Goal: Obtain resource: Download file/media

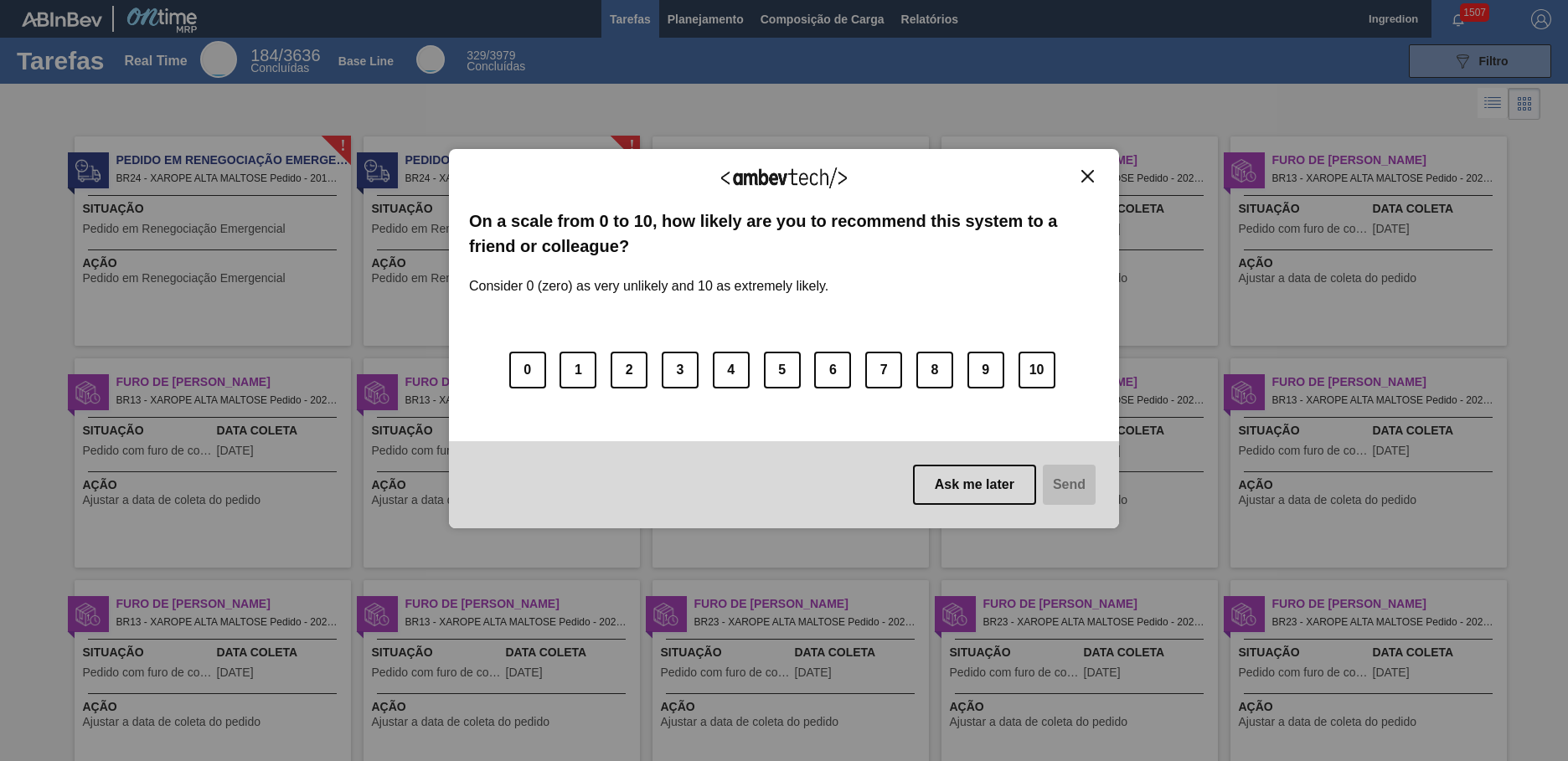
click at [1087, 176] on img "Close" at bounding box center [1087, 176] width 12 height 12
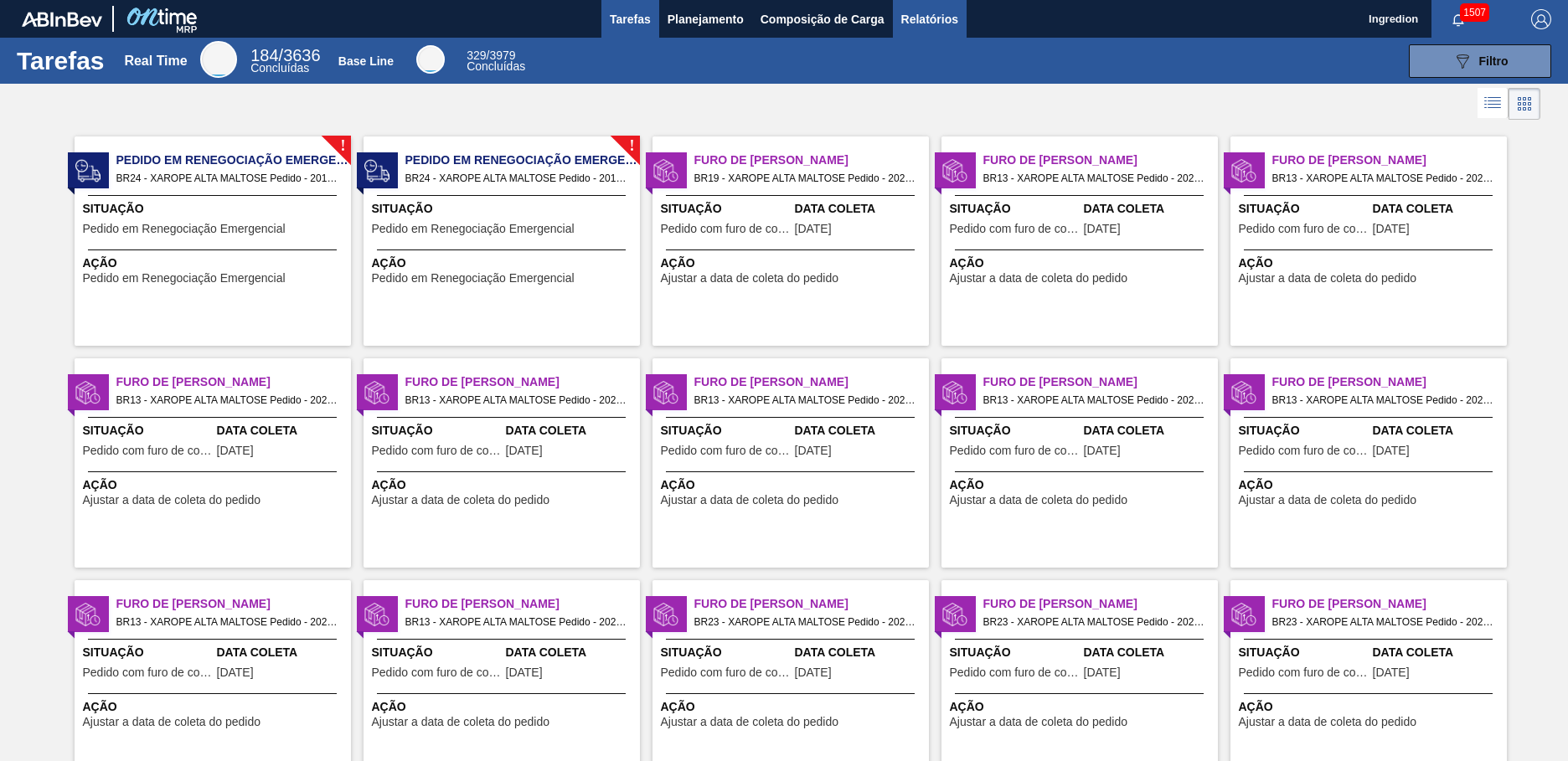
click at [928, 19] on span "Relatórios" at bounding box center [930, 19] width 57 height 20
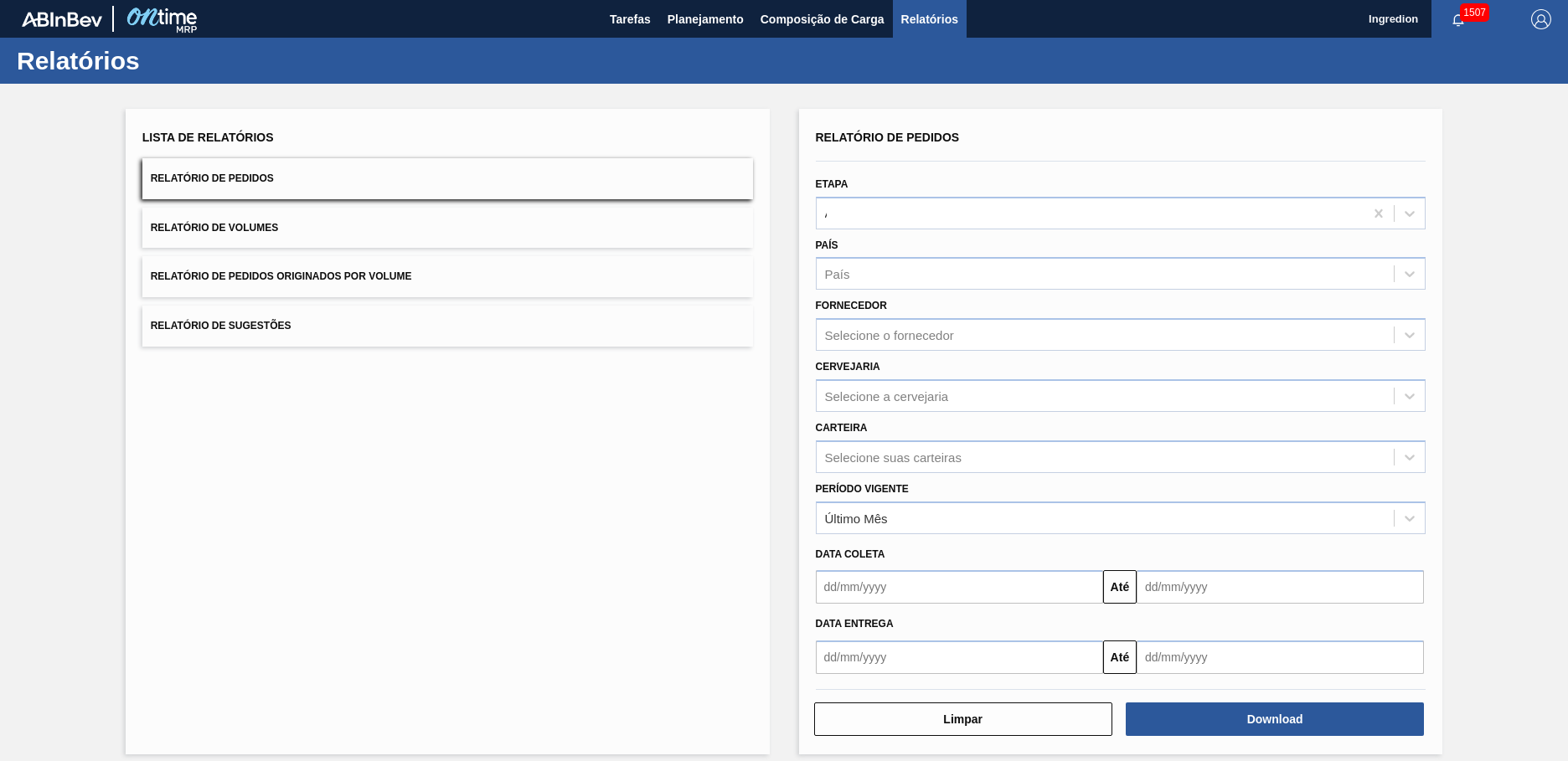
type input "Aguardando Faturamento"
type input "Xarope"
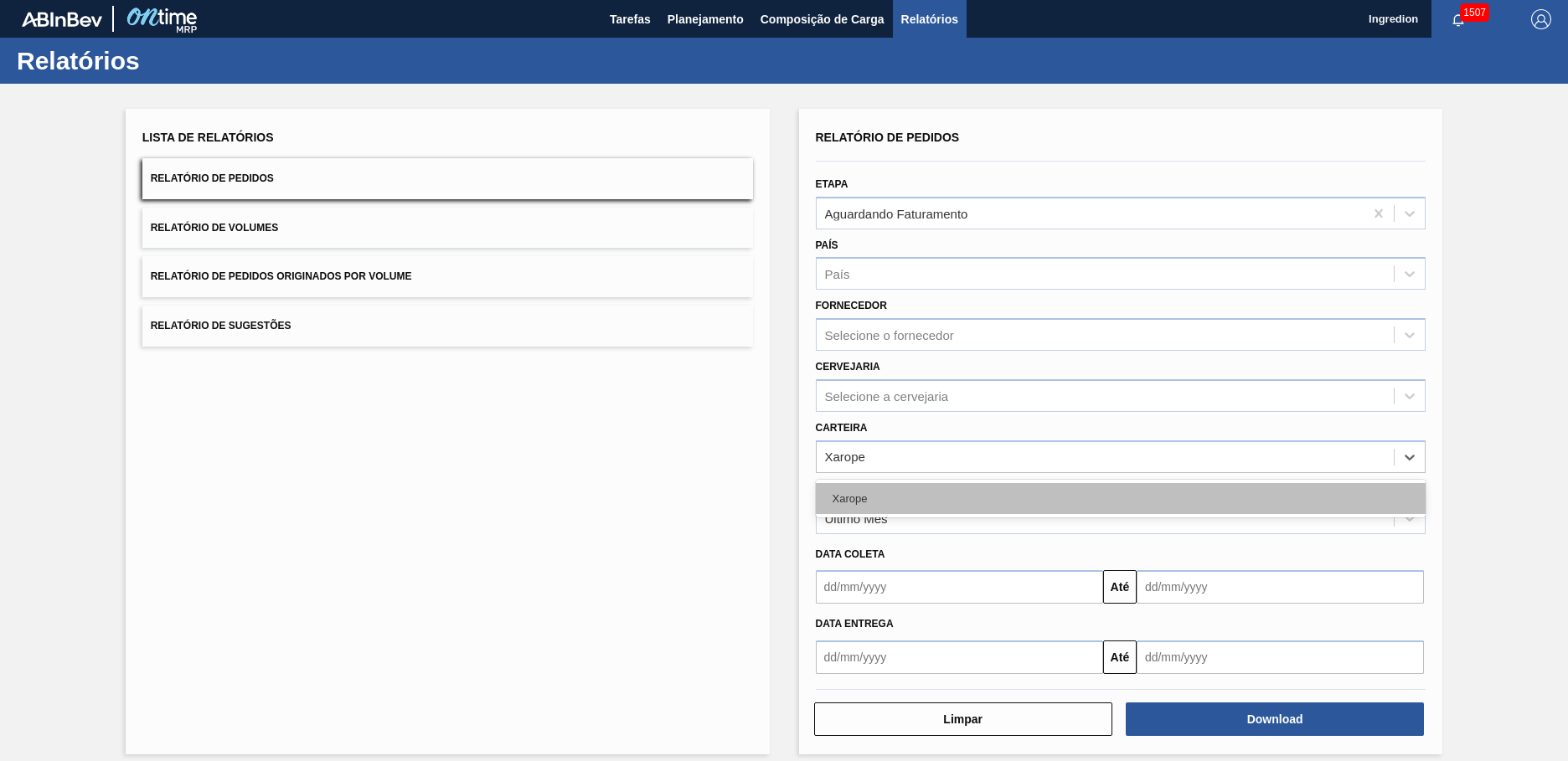
click at [1118, 498] on div "Xarope" at bounding box center [1121, 498] width 611 height 31
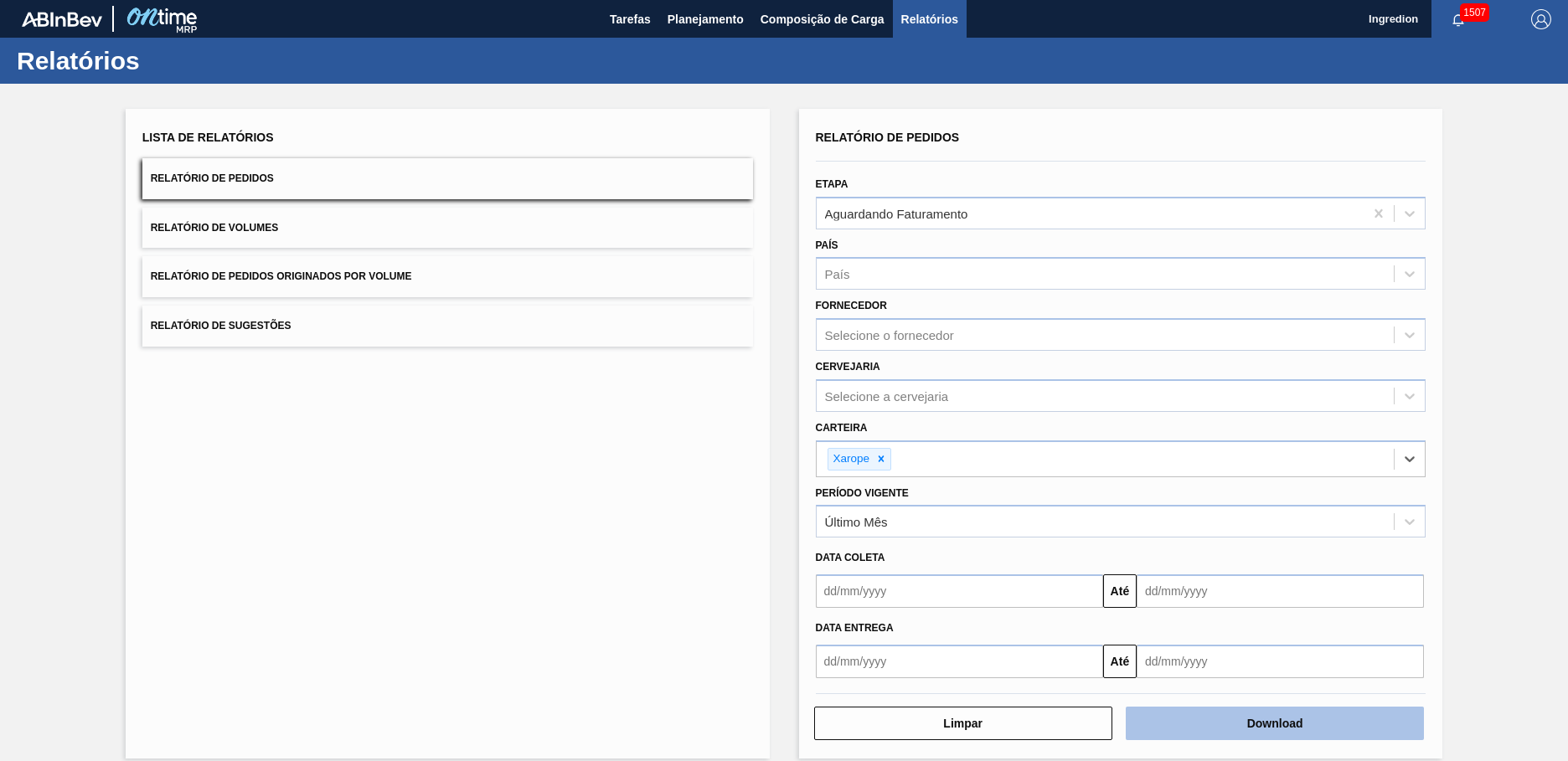
click at [1272, 724] on button "Download" at bounding box center [1274, 724] width 298 height 34
